Goal: Information Seeking & Learning: Find contact information

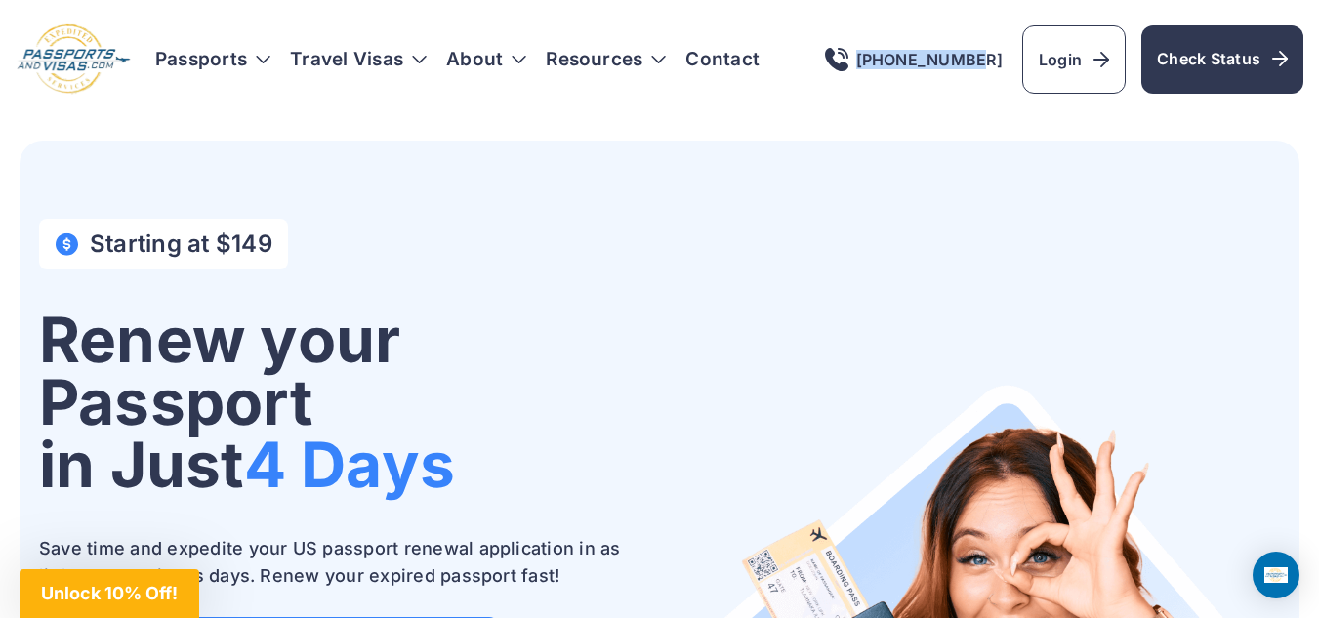
drag, startPoint x: 1036, startPoint y: 51, endPoint x: 1029, endPoint y: 64, distance: 15.3
click at [1029, 64] on div "[PHONE_NUMBER] Login Check Status" at bounding box center [1064, 59] width 479 height 68
copy link "[PHONE_NUMBER]"
click at [720, 56] on link "Contact" at bounding box center [723, 60] width 74 height 20
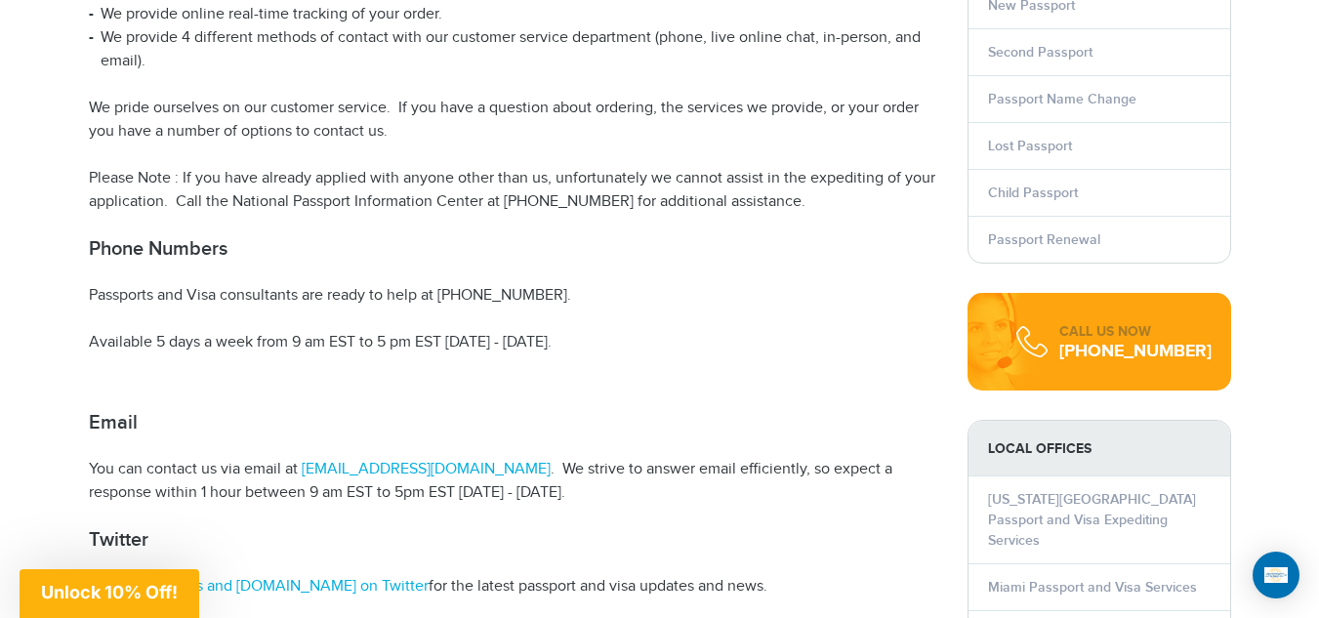
scroll to position [488, 0]
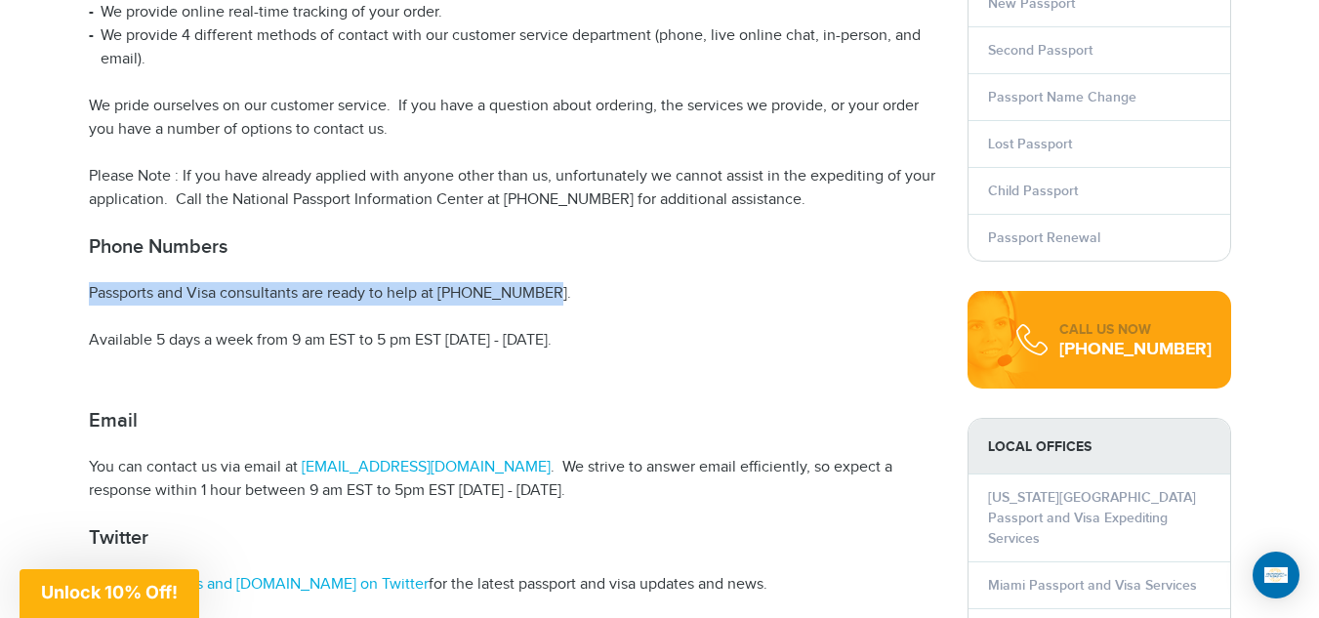
drag, startPoint x: 76, startPoint y: 290, endPoint x: 596, endPoint y: 270, distance: 520.0
copy p "Passports and Visa consultants are ready to help at [PHONE_NUMBER]."
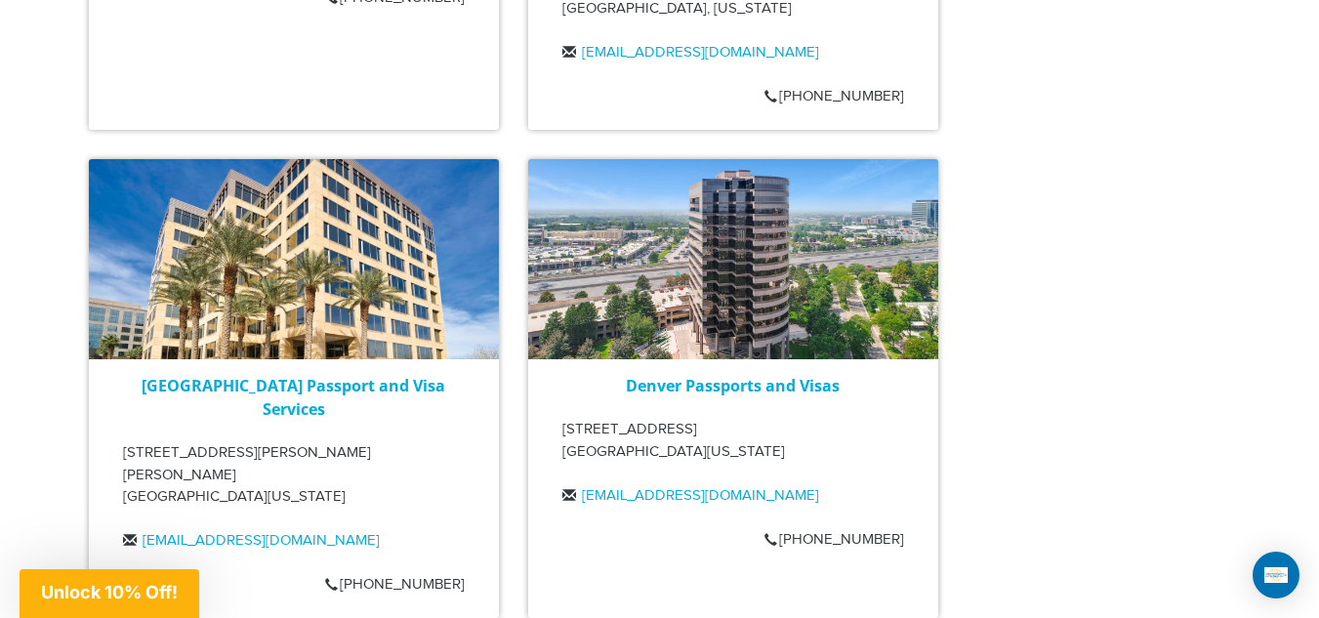
scroll to position [2441, 0]
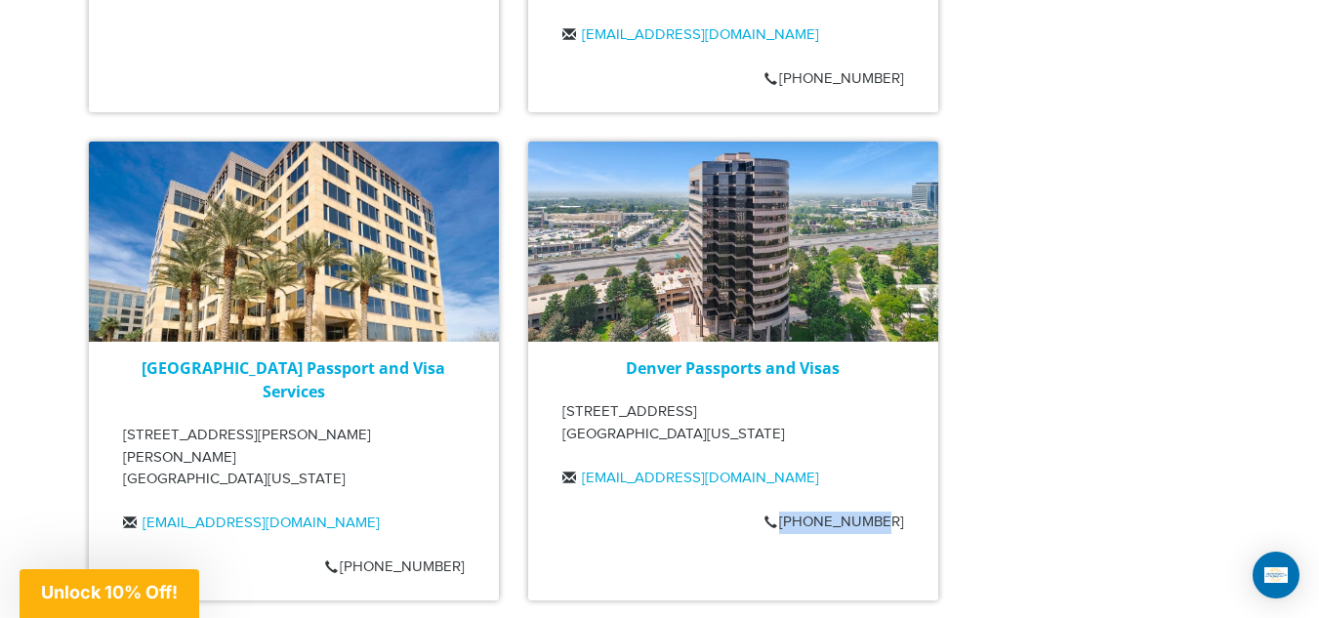
drag, startPoint x: 913, startPoint y: 465, endPoint x: 898, endPoint y: 456, distance: 17.1
click at [898, 456] on div "Denver Passports and Visas [STREET_ADDRESS][US_STATE] [EMAIL_ADDRESS][DOMAIN_NA…" at bounding box center [733, 371] width 410 height 459
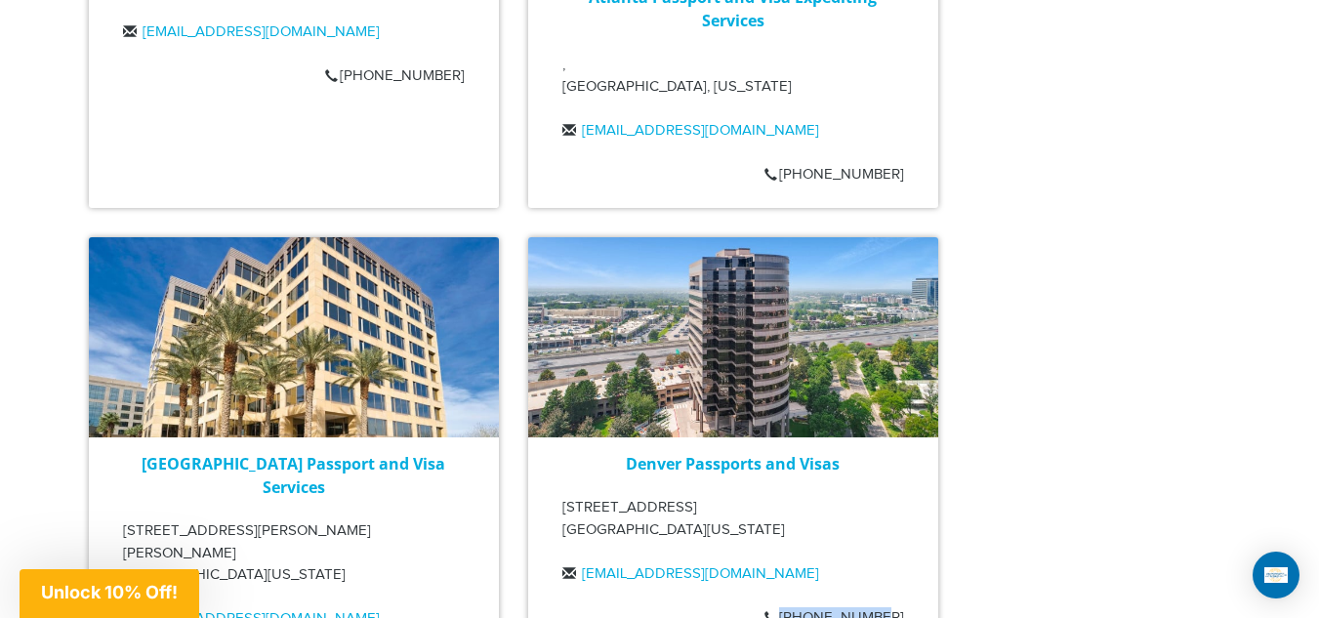
scroll to position [2344, 0]
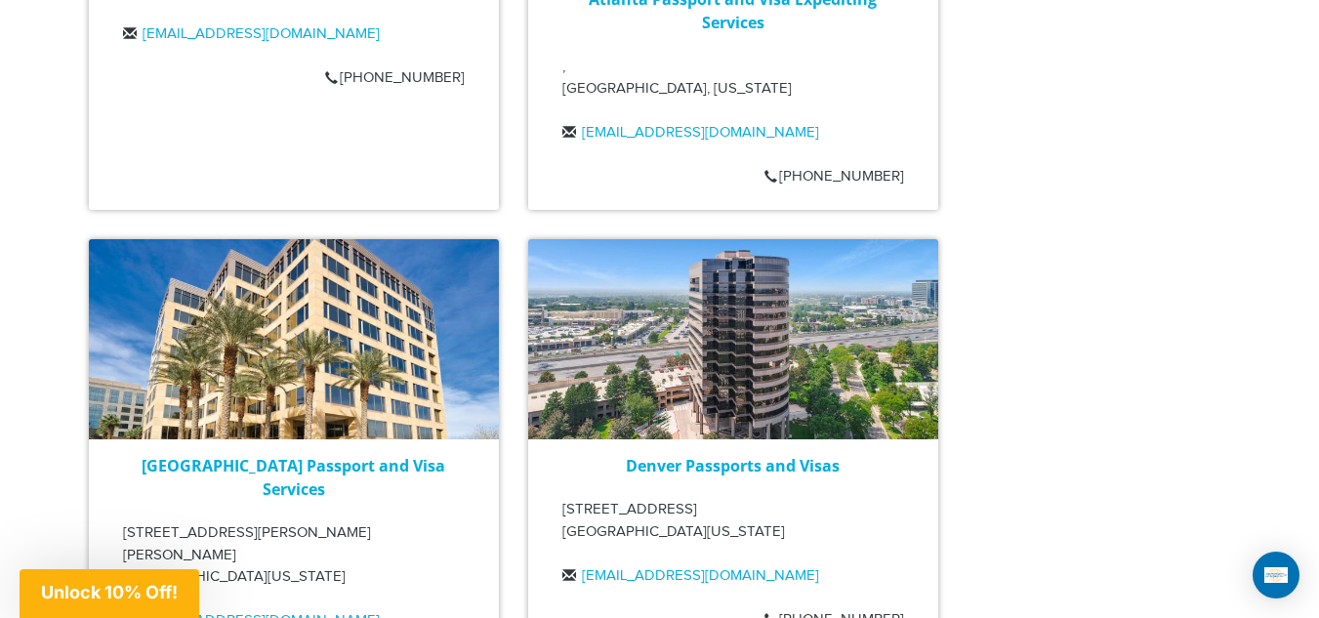
click at [916, 551] on div "Denver Passports and Visas 5251 DTC Parkway, Suite 850 Greenwood Village, Color…" at bounding box center [733, 528] width 410 height 148
drag, startPoint x: 916, startPoint y: 551, endPoint x: 902, endPoint y: 554, distance: 14.0
click at [902, 554] on div "Denver Passports and Visas 5251 DTC Parkway, Suite 850 Greenwood Village, Color…" at bounding box center [733, 528] width 410 height 148
copy div "720-398-2122"
